Goal: Transaction & Acquisition: Register for event/course

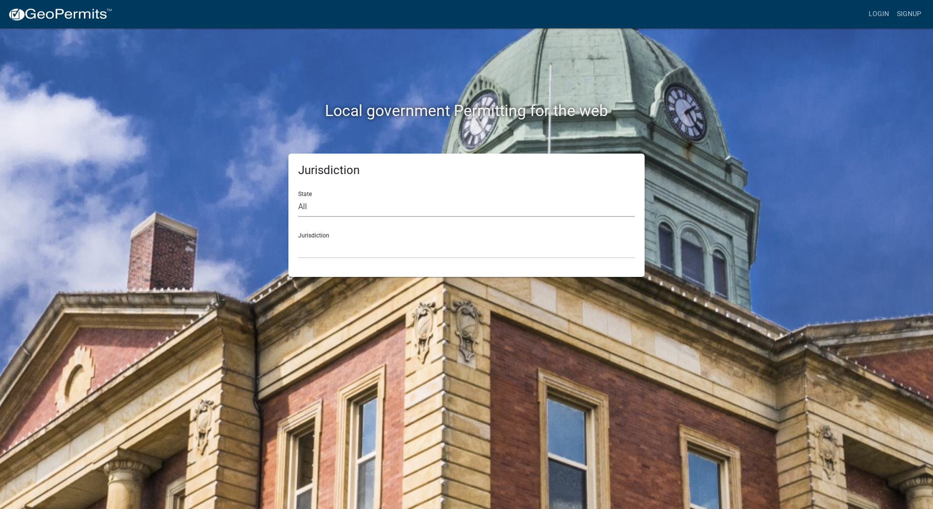
click at [317, 203] on select "All [US_STATE] [US_STATE] [US_STATE] [US_STATE] [US_STATE] [US_STATE] [US_STATE…" at bounding box center [466, 207] width 337 height 20
select select "[US_STATE]"
click at [298, 197] on select "All [US_STATE] [US_STATE] [US_STATE] [US_STATE] [US_STATE] [US_STATE] [US_STATE…" at bounding box center [466, 207] width 337 height 20
click at [329, 250] on select "City of [GEOGRAPHIC_DATA], [US_STATE] City of [GEOGRAPHIC_DATA], [US_STATE] Cit…" at bounding box center [466, 249] width 337 height 20
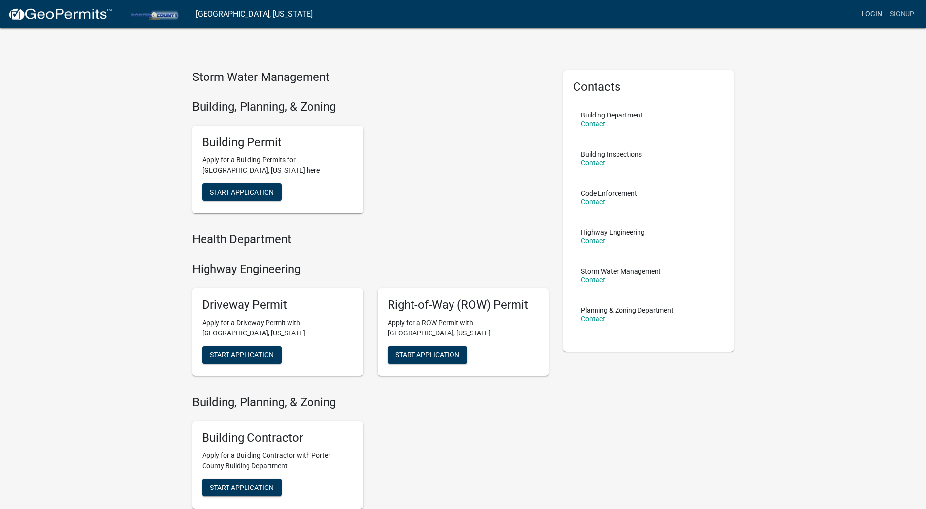
click at [874, 16] on link "Login" at bounding box center [871, 14] width 28 height 19
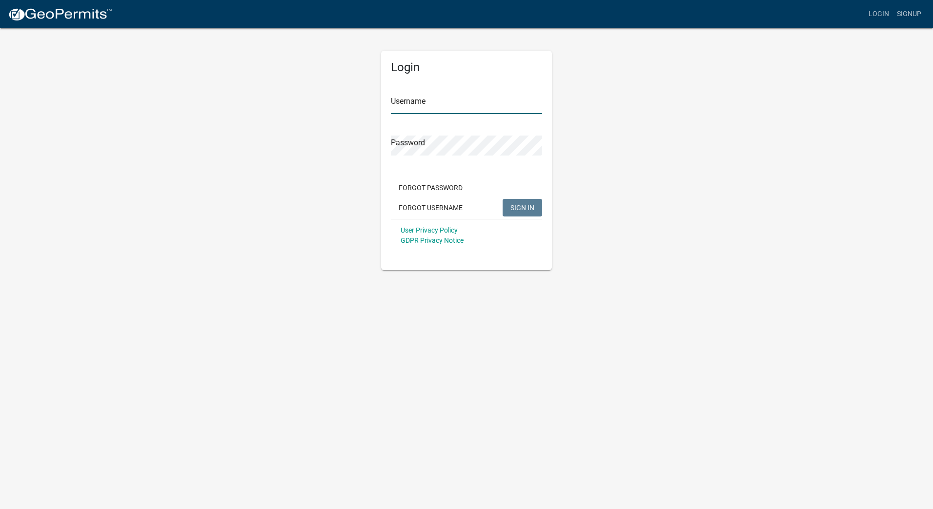
type input "[PERSON_NAME][EMAIL_ADDRESS][PERSON_NAME][DOMAIN_NAME]"
click at [458, 104] on input "[PERSON_NAME][EMAIL_ADDRESS][PERSON_NAME][DOMAIN_NAME]" at bounding box center [466, 104] width 151 height 20
click at [318, 167] on div "Login Username [PERSON_NAME][EMAIL_ADDRESS][PERSON_NAME][DOMAIN_NAME] Password …" at bounding box center [466, 148] width 556 height 243
click at [531, 202] on button "SIGN IN" at bounding box center [523, 208] width 40 height 18
click at [364, 145] on div "Login Username [PERSON_NAME][EMAIL_ADDRESS][PERSON_NAME][DOMAIN_NAME] Password …" at bounding box center [466, 148] width 556 height 243
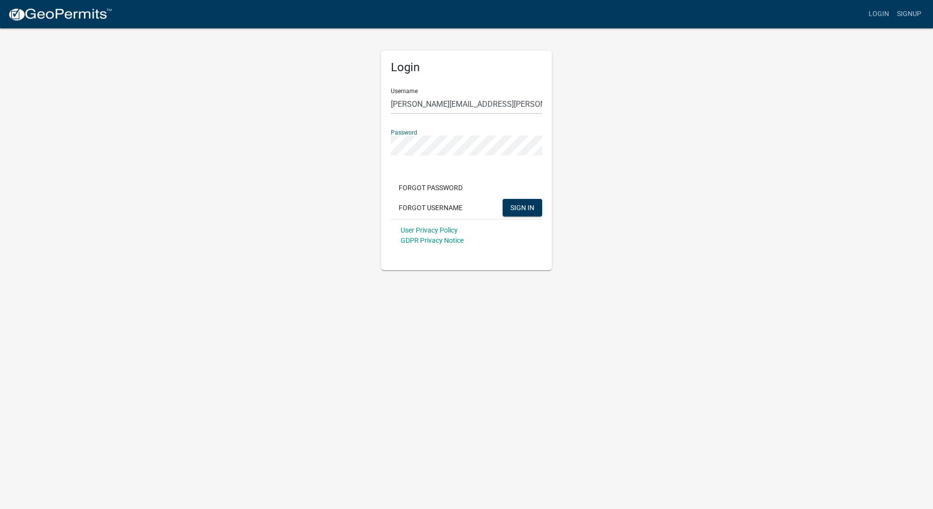
click at [503, 199] on button "SIGN IN" at bounding box center [523, 208] width 40 height 18
click at [513, 203] on span "SIGN IN" at bounding box center [522, 207] width 24 height 8
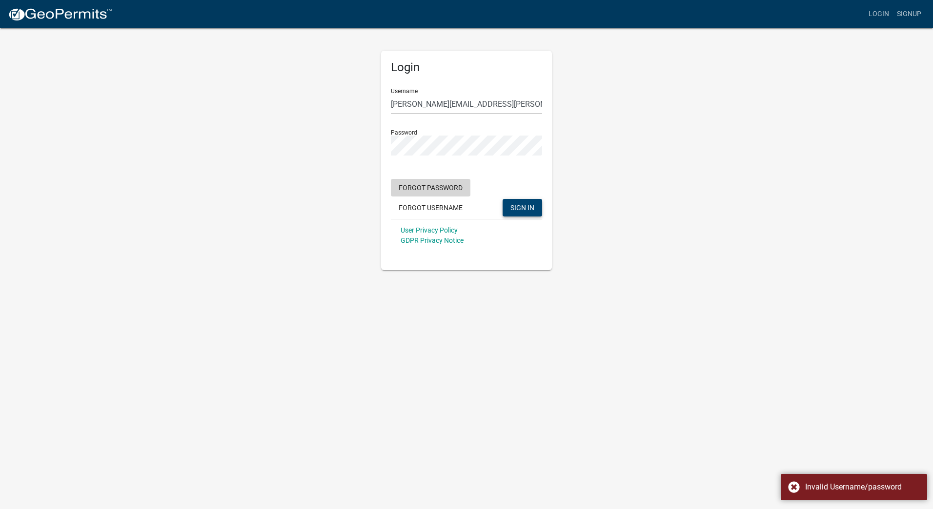
click at [401, 189] on button "Forgot Password" at bounding box center [431, 188] width 80 height 18
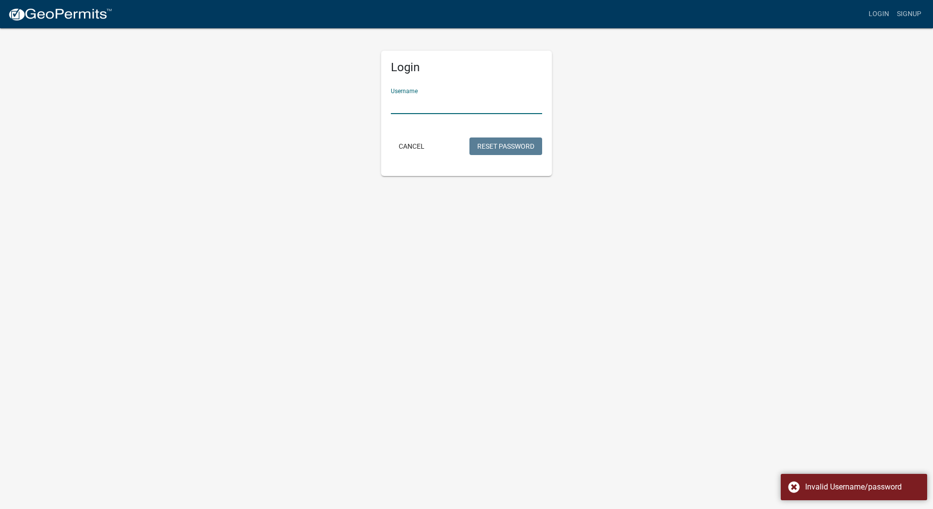
click at [418, 98] on input "Username" at bounding box center [466, 104] width 151 height 20
click at [287, 198] on body "Internet Explorer does NOT work with GeoPermits. Get a new browser for more sec…" at bounding box center [466, 254] width 933 height 509
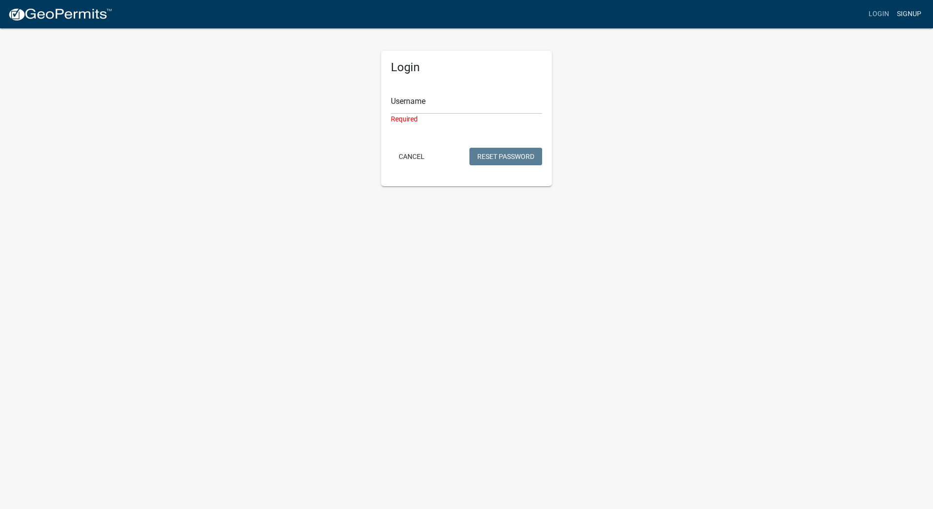
click at [895, 17] on link "Signup" at bounding box center [909, 14] width 32 height 19
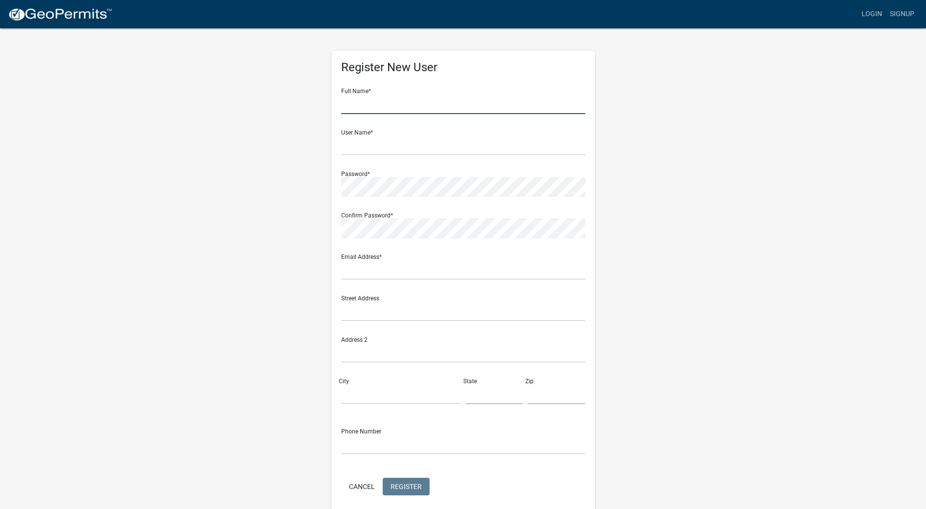
click at [371, 98] on input "text" at bounding box center [463, 104] width 244 height 20
type input "[PERSON_NAME]"
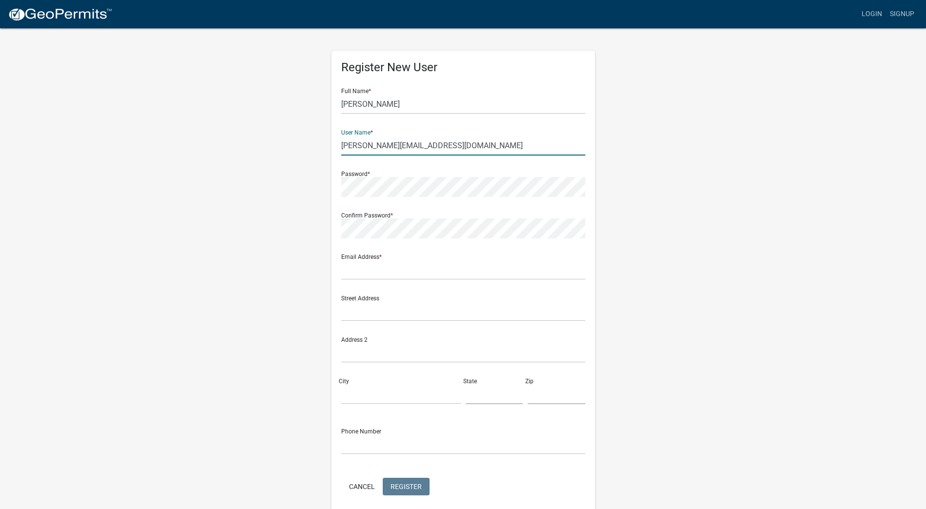
type input "[PERSON_NAME][EMAIL_ADDRESS][DOMAIN_NAME]"
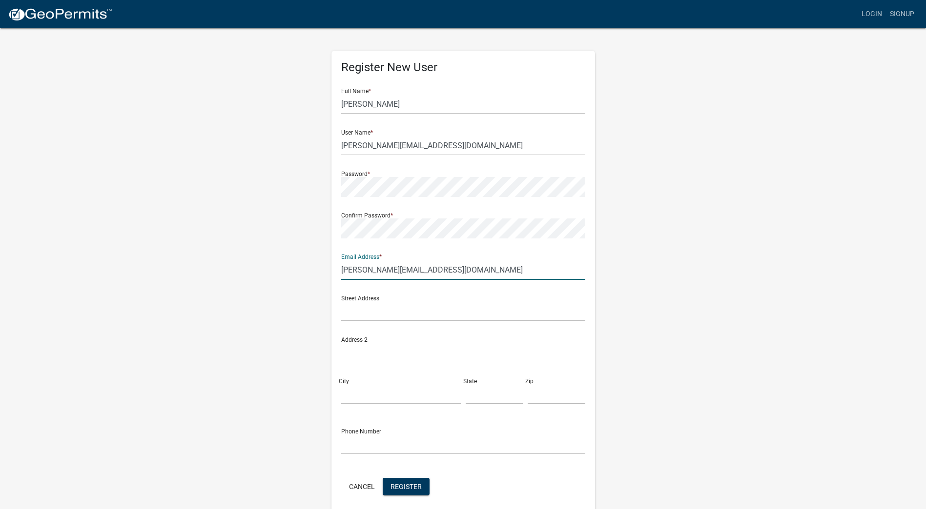
type input "[PERSON_NAME][EMAIL_ADDRESS][DOMAIN_NAME]"
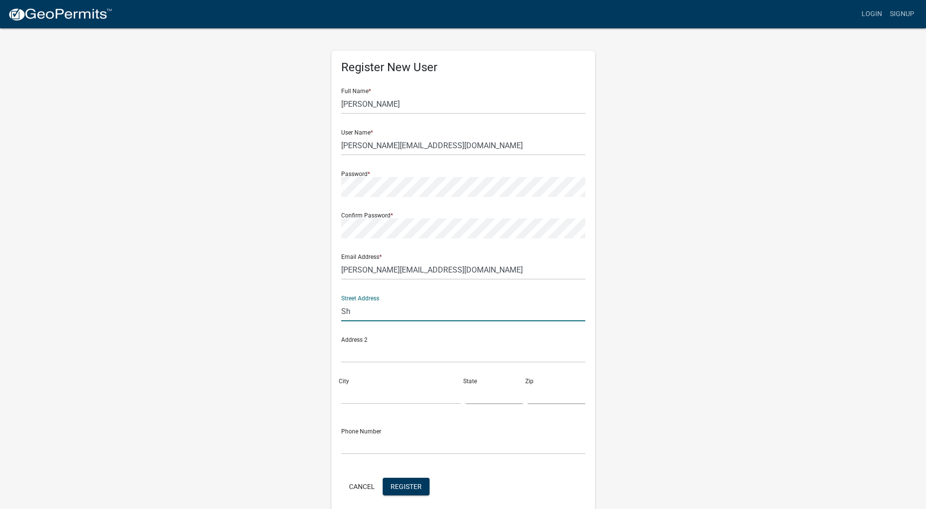
type input "S"
type input "[STREET_ADDRESS]"
type input "[GEOGRAPHIC_DATA]"
type input "[US_STATE]"
type input "60131"
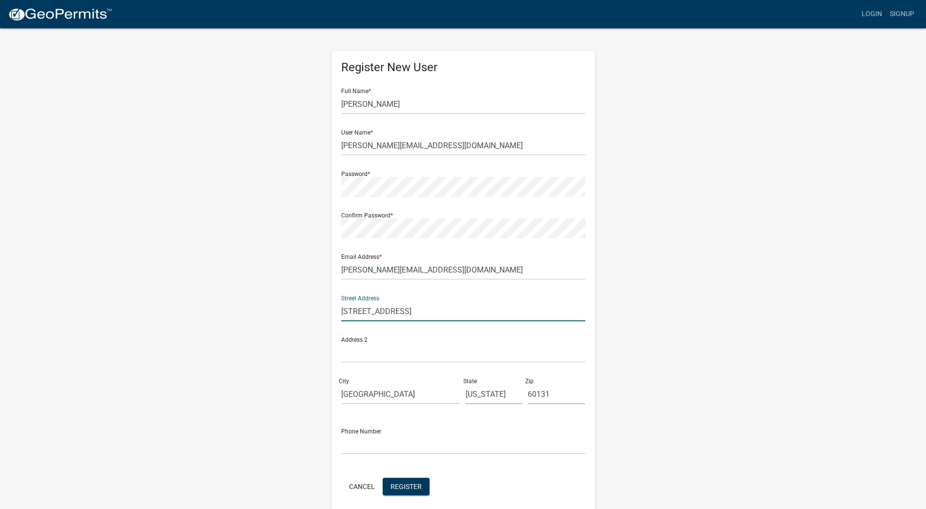
type input "6307500885"
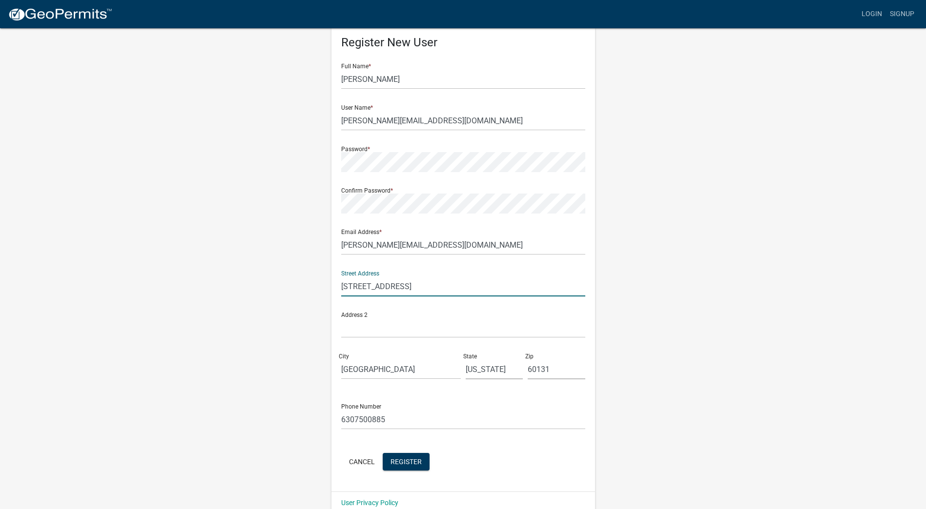
scroll to position [40, 0]
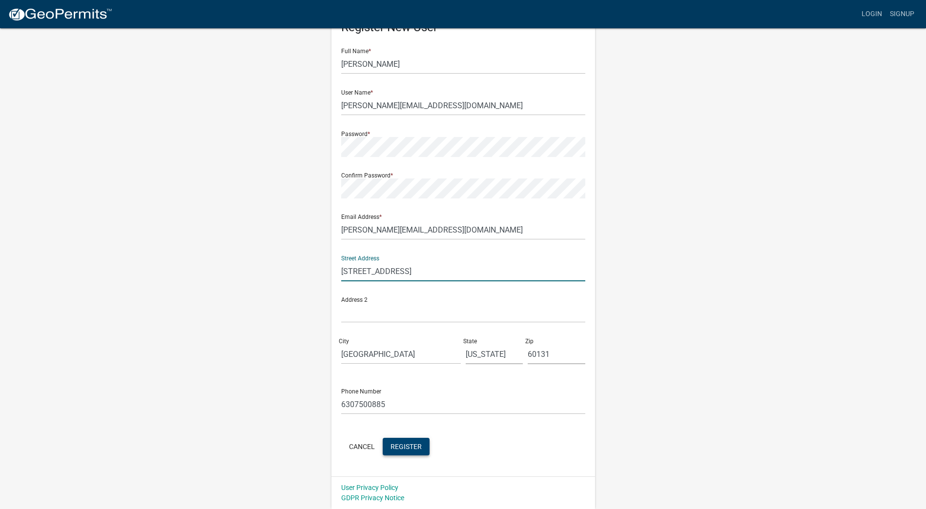
click at [414, 449] on span "Register" at bounding box center [405, 447] width 31 height 8
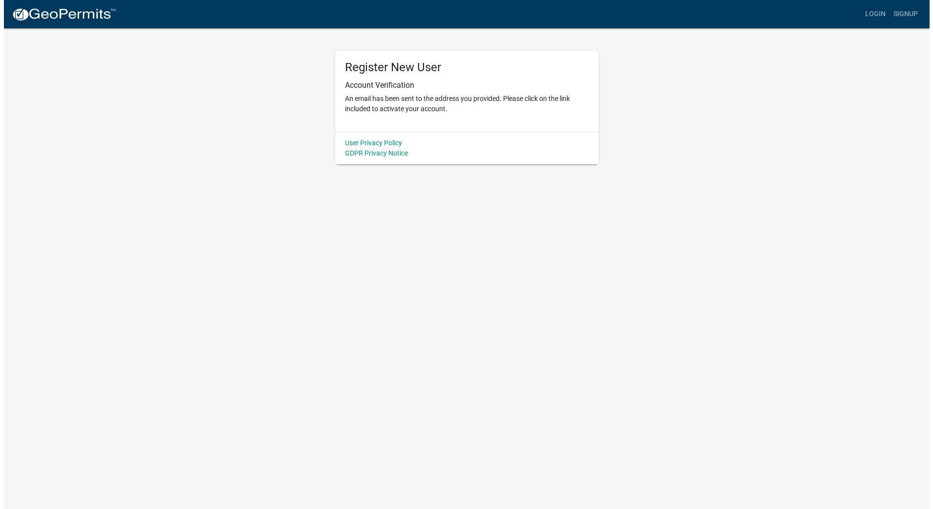
scroll to position [0, 0]
